Goal: Contribute content

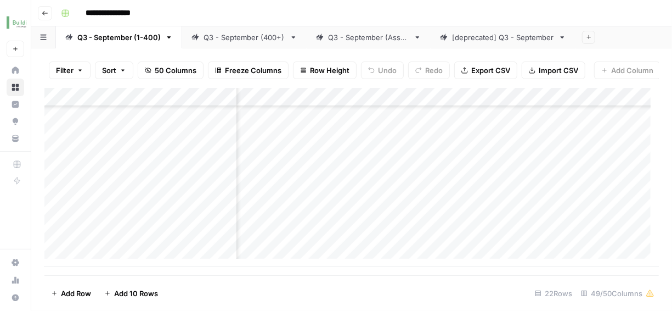
scroll to position [493, 1584]
click at [363, 201] on div "Add Column" at bounding box center [351, 177] width 615 height 179
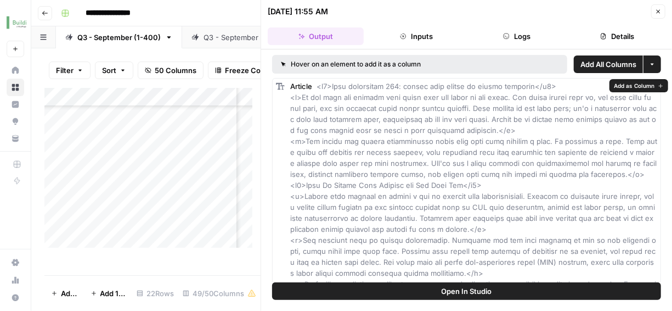
click at [280, 89] on rect at bounding box center [280, 86] width 9 height 9
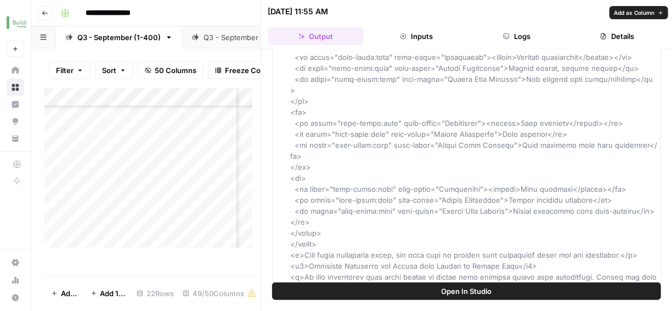
scroll to position [544, 0]
click at [445, 289] on span "Open In Studio" at bounding box center [467, 290] width 50 height 11
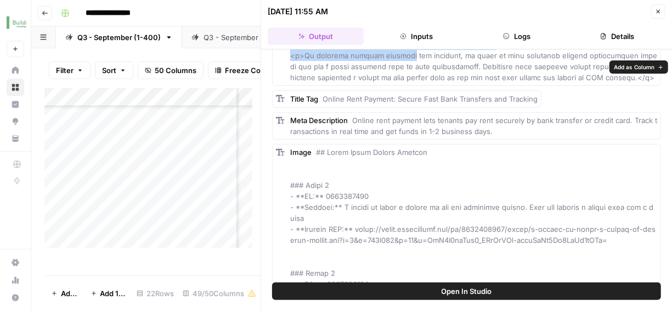
scroll to position [3500, 0]
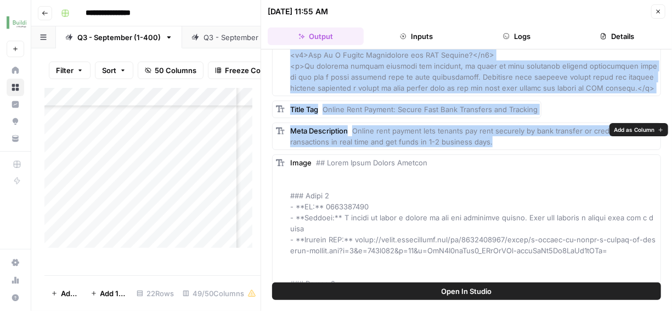
drag, startPoint x: 318, startPoint y: 87, endPoint x: 504, endPoint y: 140, distance: 193.7
copy div "<h1>Rent collection 101: moving from manual to online payments</h1> <p>We all k…"
